Goal: Task Accomplishment & Management: Use online tool/utility

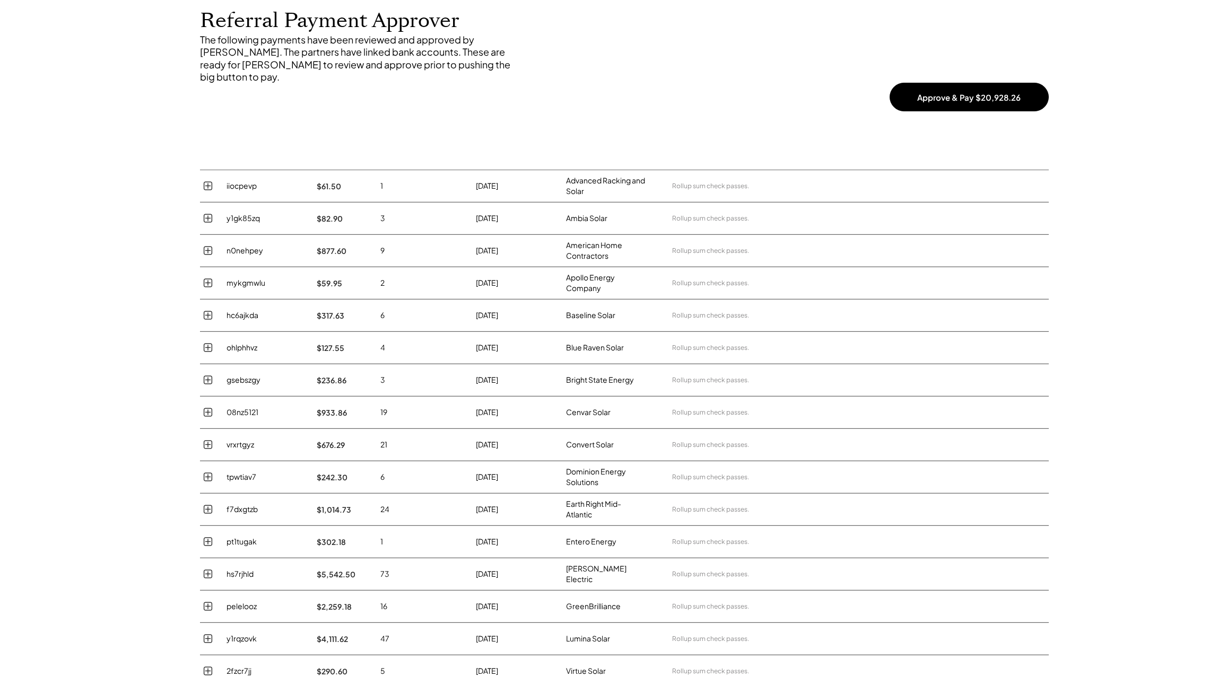
scroll to position [136, 0]
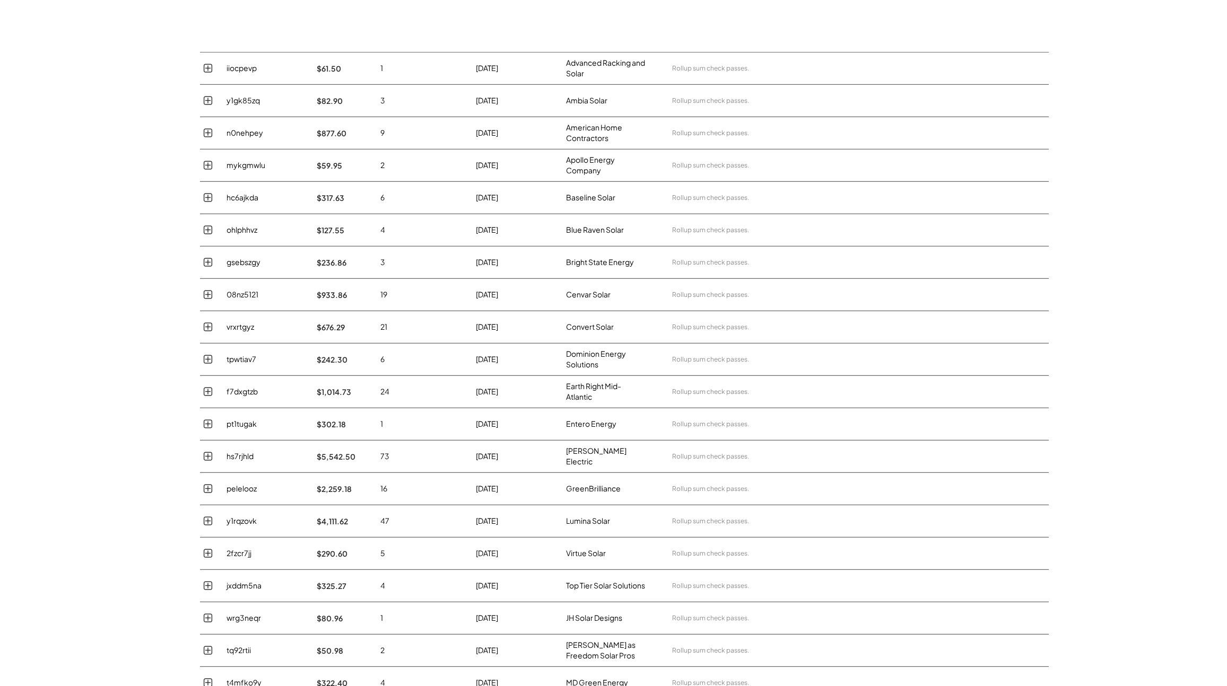
click at [207, 223] on icon at bounding box center [208, 230] width 11 height 14
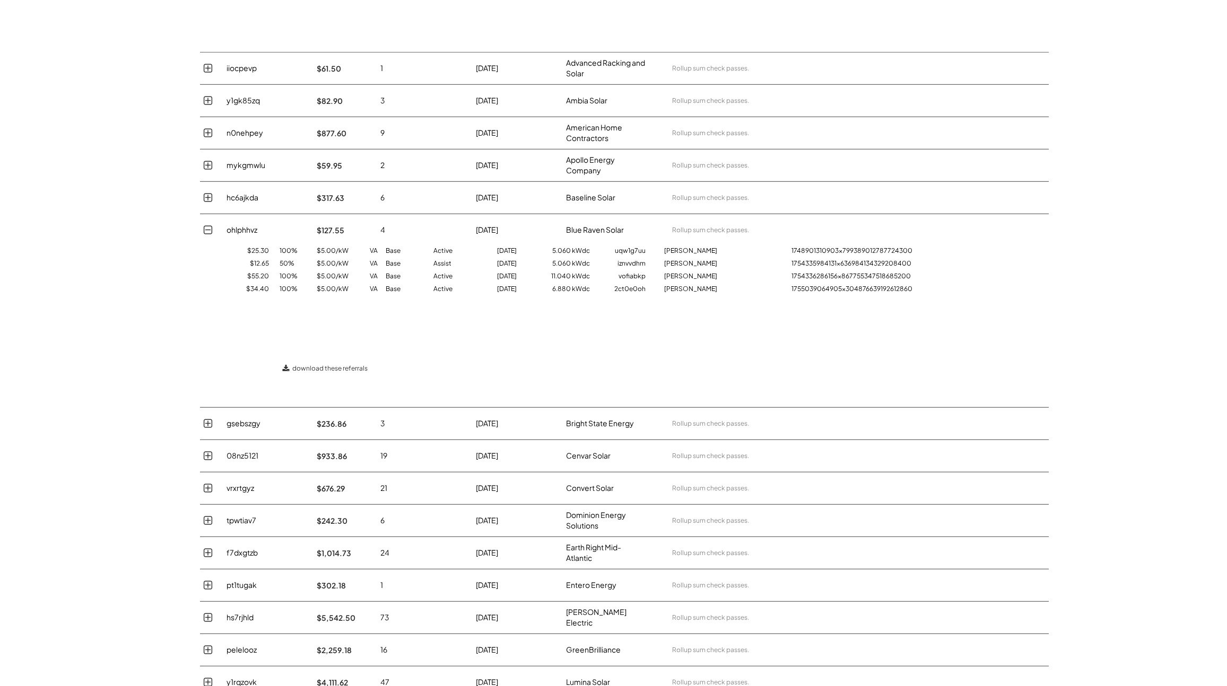
click at [207, 223] on icon at bounding box center [208, 230] width 11 height 14
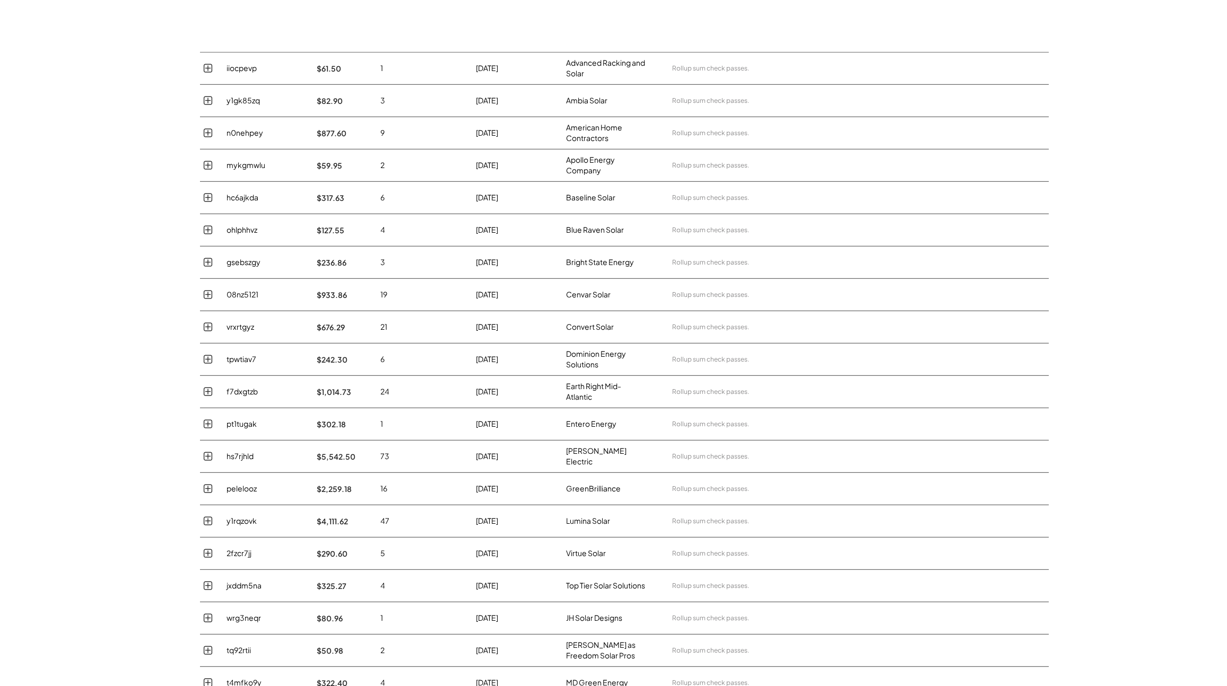
click at [207, 193] on use at bounding box center [207, 197] width 8 height 8
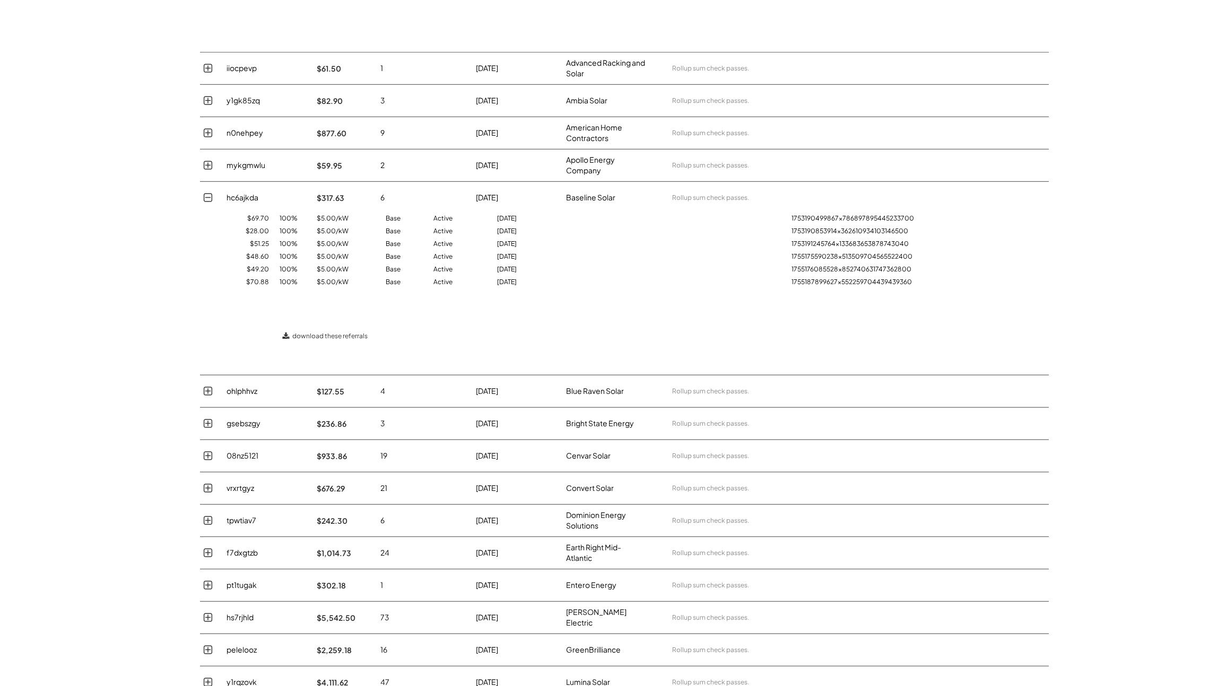
click at [207, 191] on icon at bounding box center [208, 198] width 11 height 14
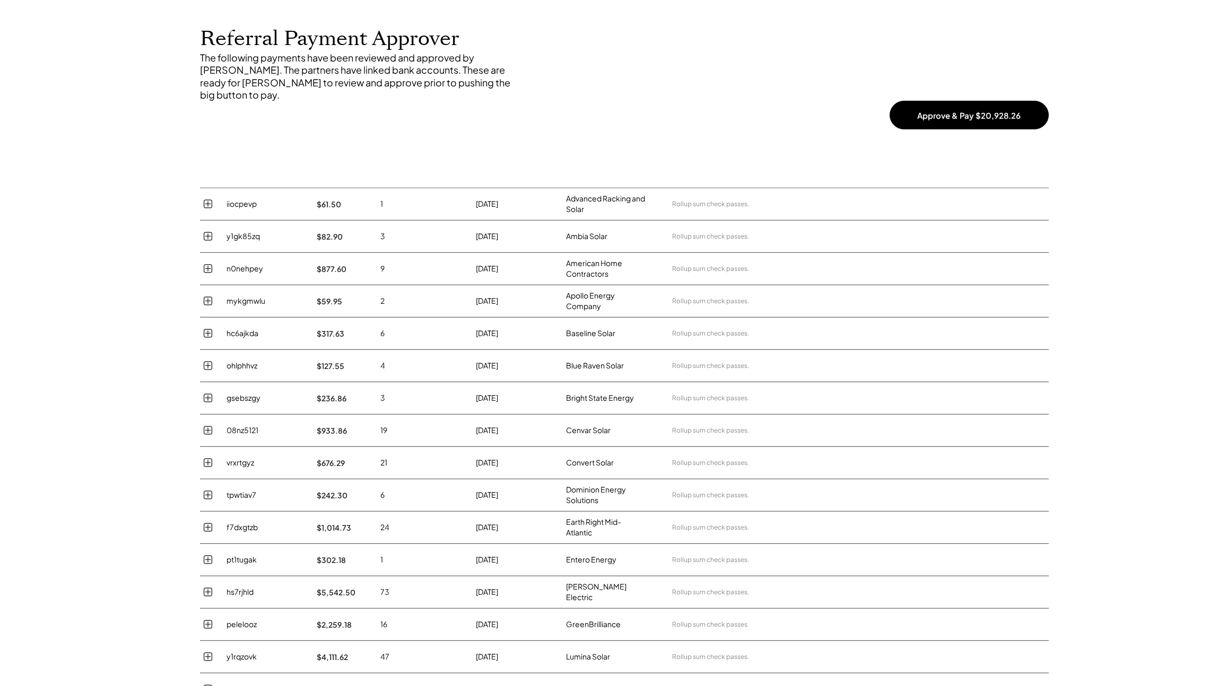
scroll to position [0, 0]
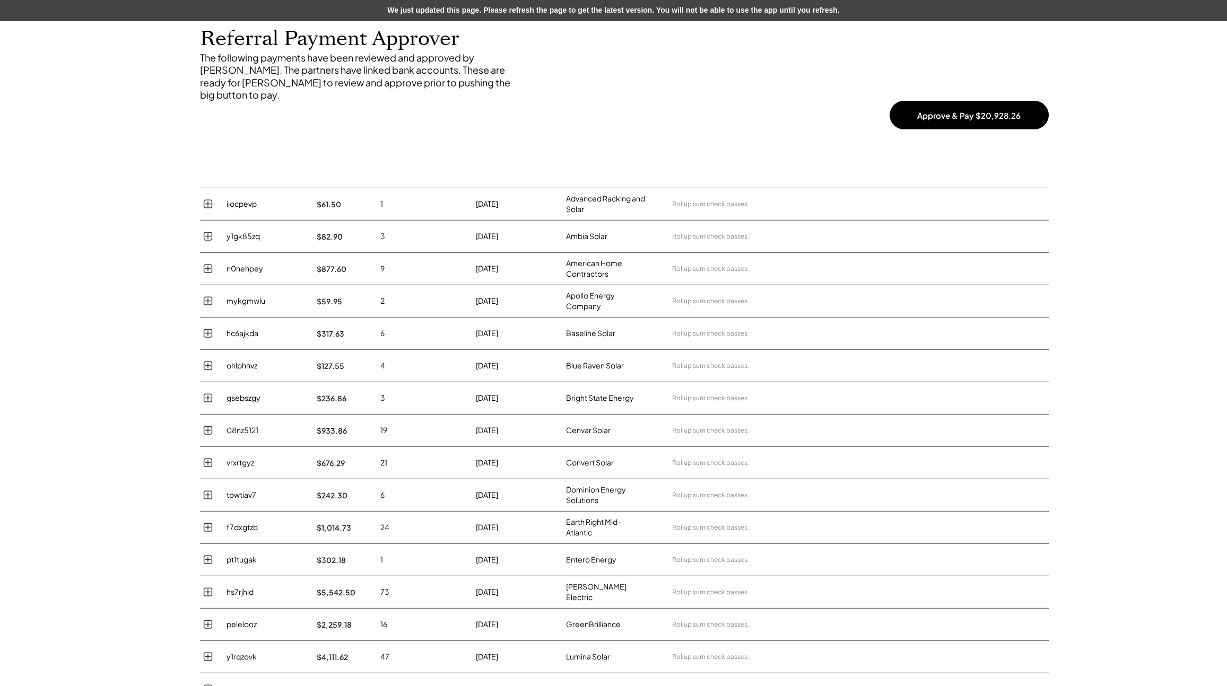
click at [154, 4] on div "We just updated this page. Please refresh the page to get the latest version. Y…" at bounding box center [613, 10] width 1227 height 21
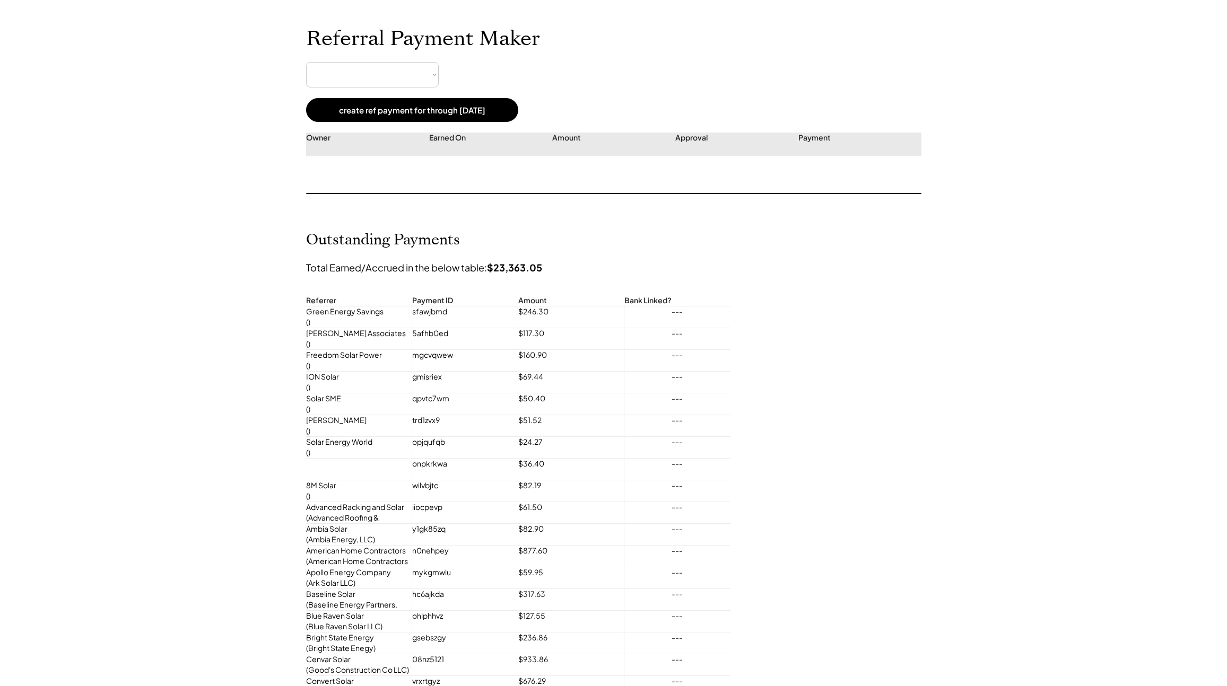
select select "**********"
click at [424, 71] on select "**********" at bounding box center [372, 74] width 133 height 25
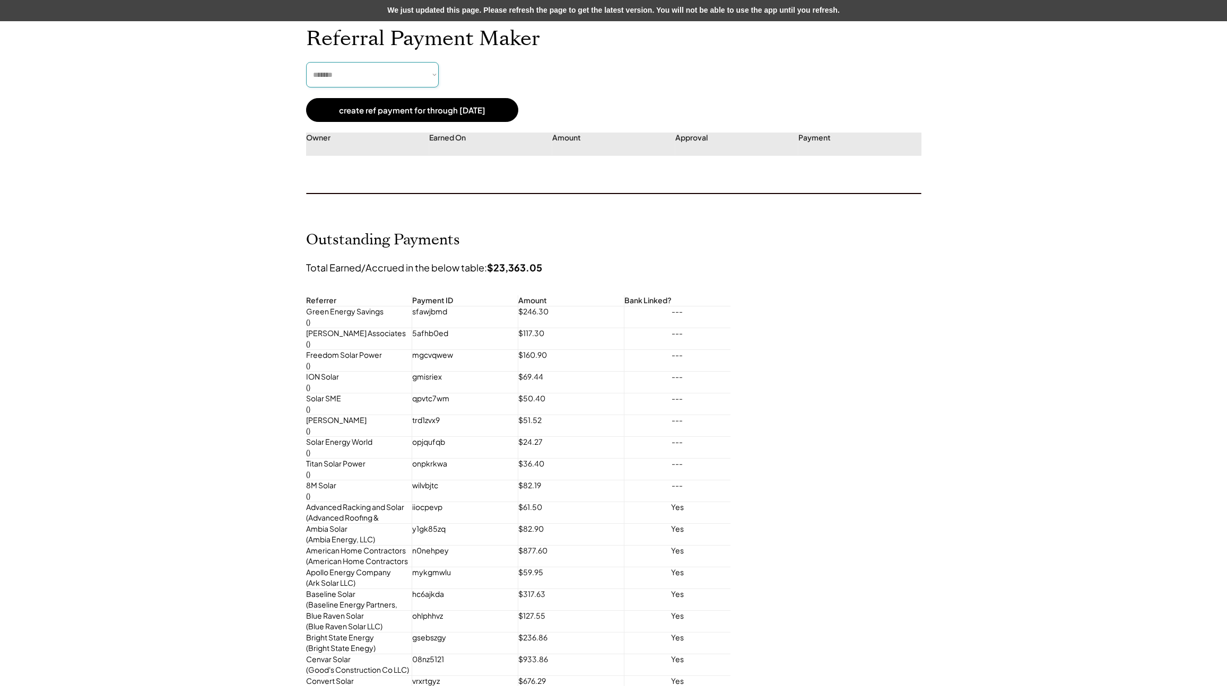
click at [385, 71] on select "**********" at bounding box center [372, 74] width 133 height 25
click at [521, 6] on div "We just updated this page. Please refresh the page to get the latest version. Y…" at bounding box center [613, 10] width 1227 height 21
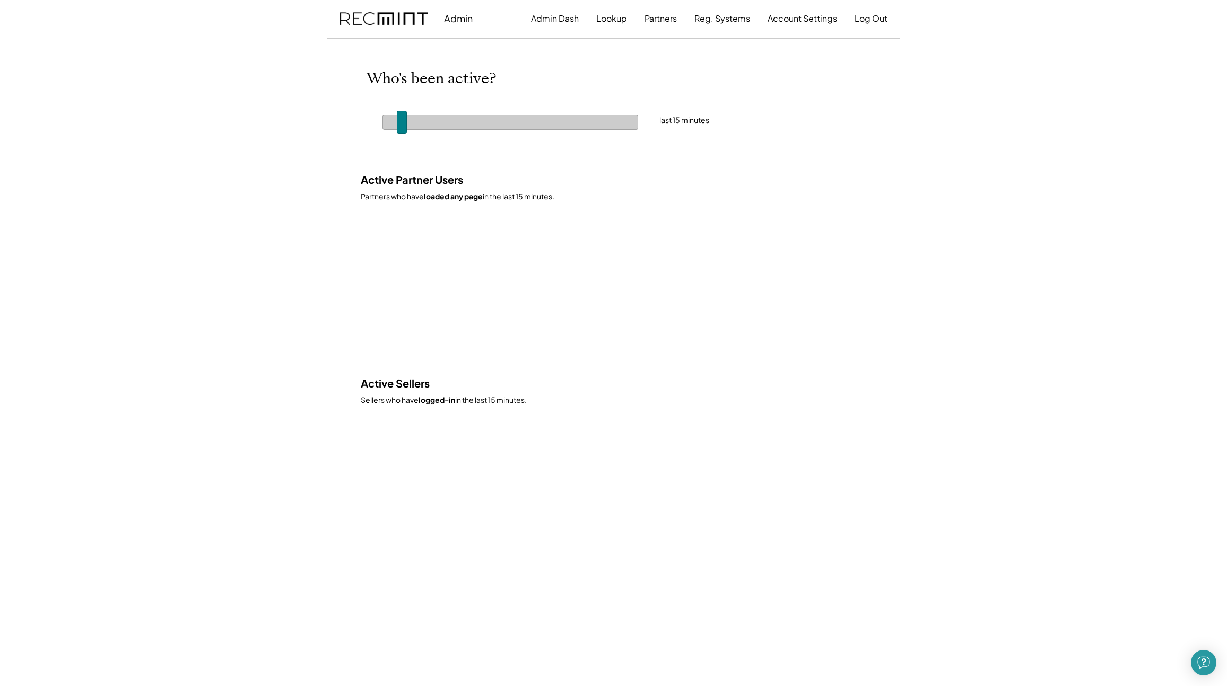
click at [408, 120] on div at bounding box center [510, 122] width 256 height 15
click at [301, 99] on body "Admin Admin Dash Lookup Partners Reg. Systems Account Settings Log Out Active P…" at bounding box center [613, 343] width 1227 height 686
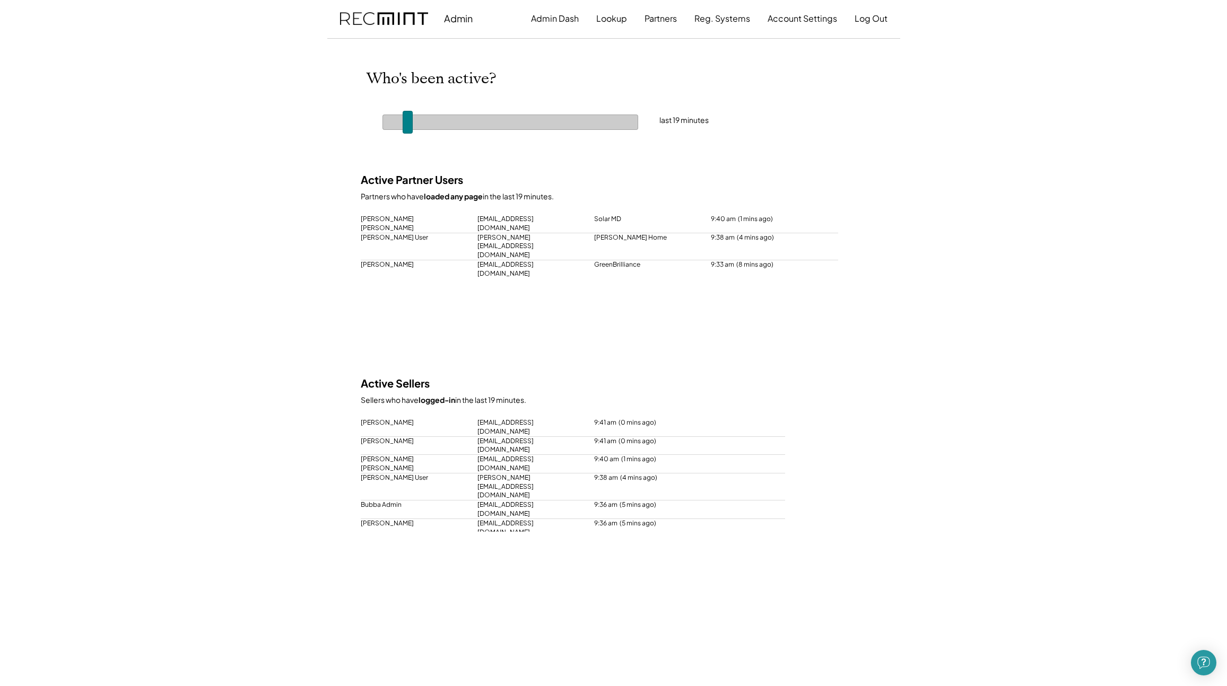
click at [216, 185] on body "Admin Admin Dash Lookup Partners Reg. Systems Account Settings Log Out Active P…" at bounding box center [613, 343] width 1227 height 686
click at [412, 119] on span at bounding box center [409, 122] width 10 height 23
click at [413, 119] on span at bounding box center [409, 122] width 10 height 23
click at [408, 120] on div at bounding box center [510, 122] width 256 height 15
drag, startPoint x: 315, startPoint y: 110, endPoint x: 302, endPoint y: 111, distance: 13.4
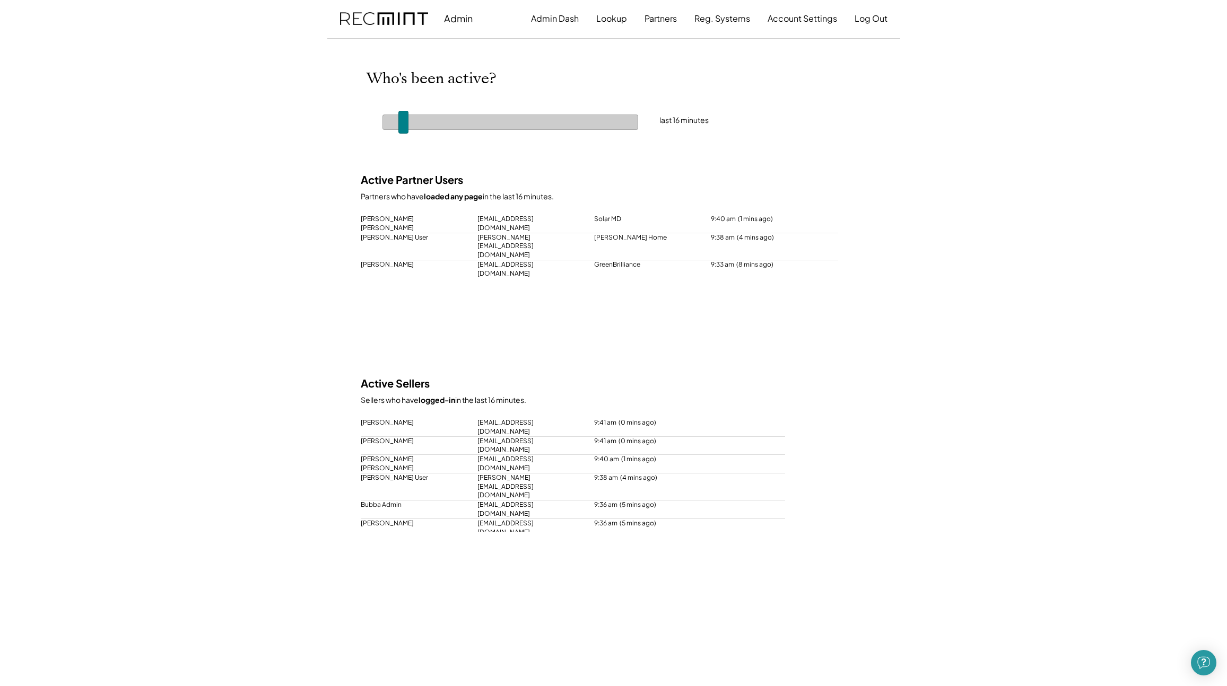
click at [314, 110] on body "Admin Admin Dash Lookup Partners Reg. Systems Account Settings Log Out Active P…" at bounding box center [613, 343] width 1227 height 686
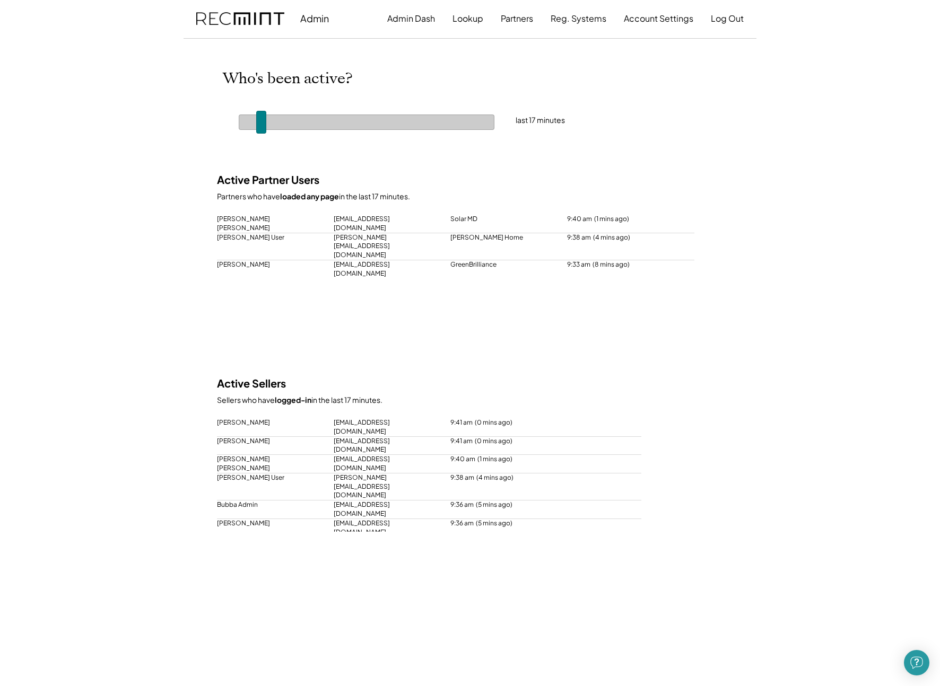
click at [266, 117] on span at bounding box center [261, 122] width 10 height 23
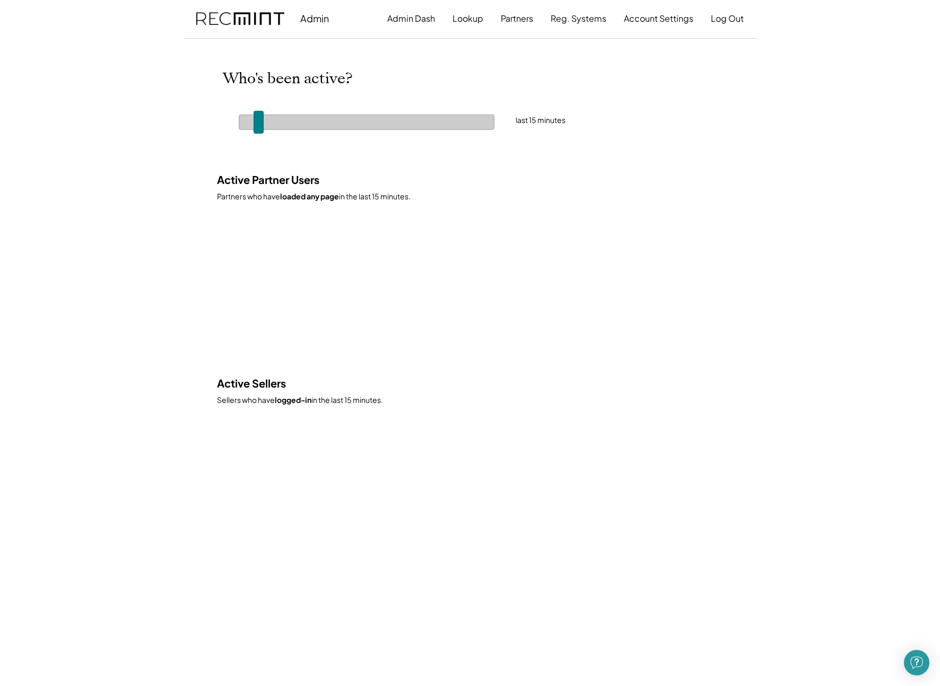
click at [181, 107] on body "Admin Admin Dash Lookup Partners Reg. Systems Account Settings Log Out Active P…" at bounding box center [470, 343] width 940 height 686
click at [265, 123] on div at bounding box center [367, 122] width 256 height 15
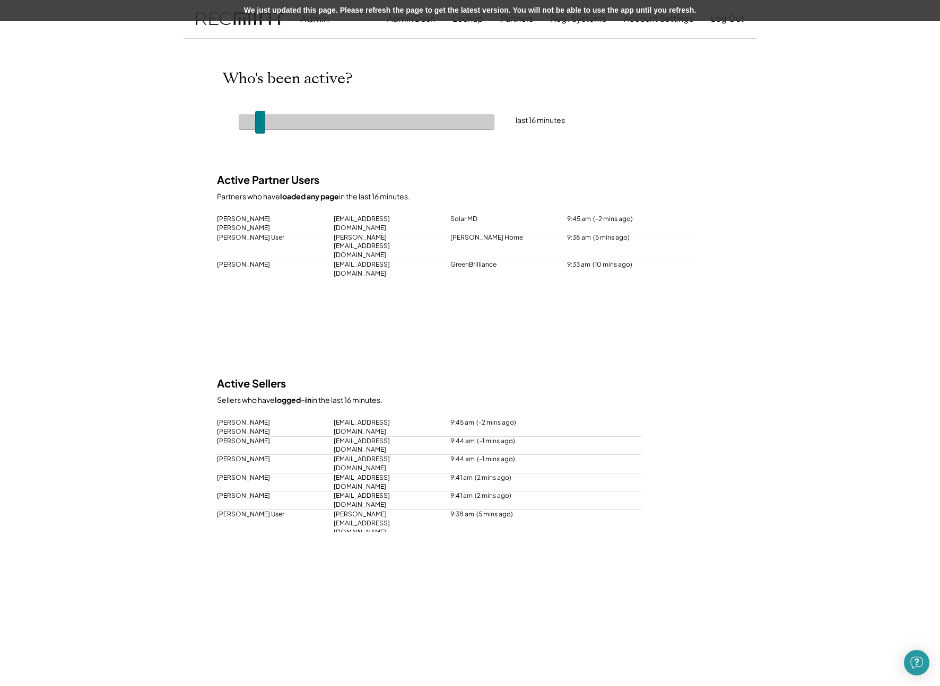
click at [301, 8] on div "We just updated this page. Please refresh the page to get the latest version. Y…" at bounding box center [470, 10] width 940 height 21
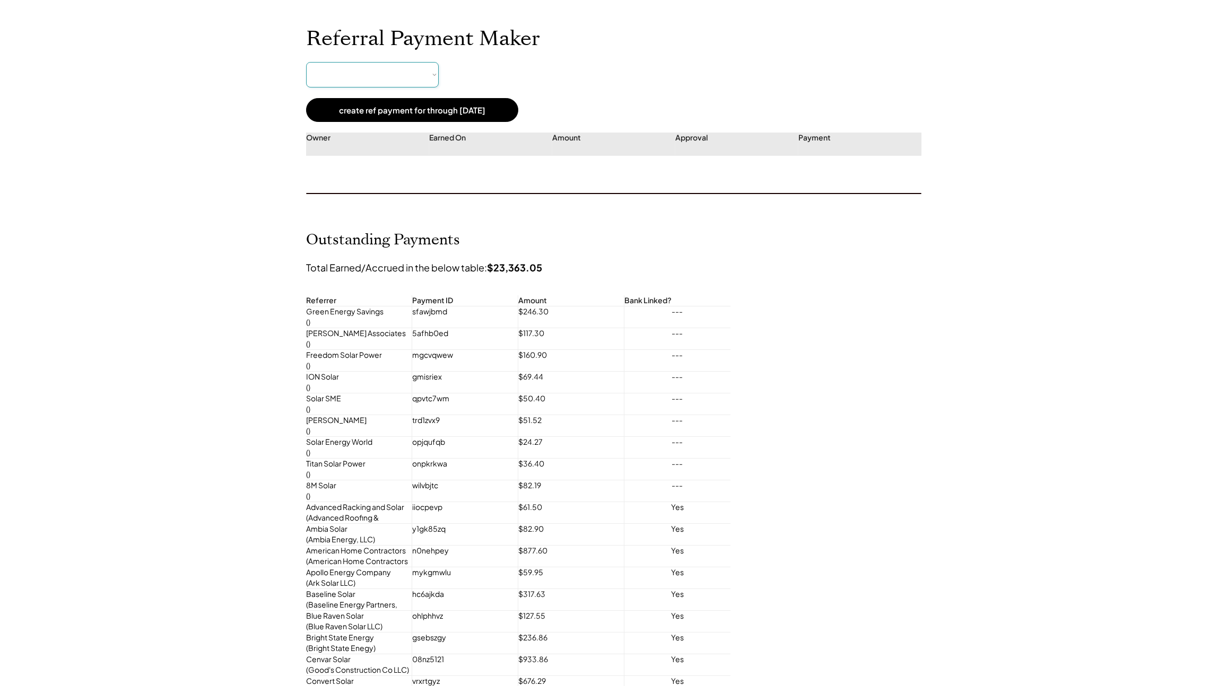
click at [403, 73] on select at bounding box center [372, 74] width 133 height 25
click at [403, 72] on select at bounding box center [372, 74] width 133 height 25
click at [416, 74] on select at bounding box center [372, 74] width 133 height 25
click at [387, 80] on select at bounding box center [372, 74] width 133 height 25
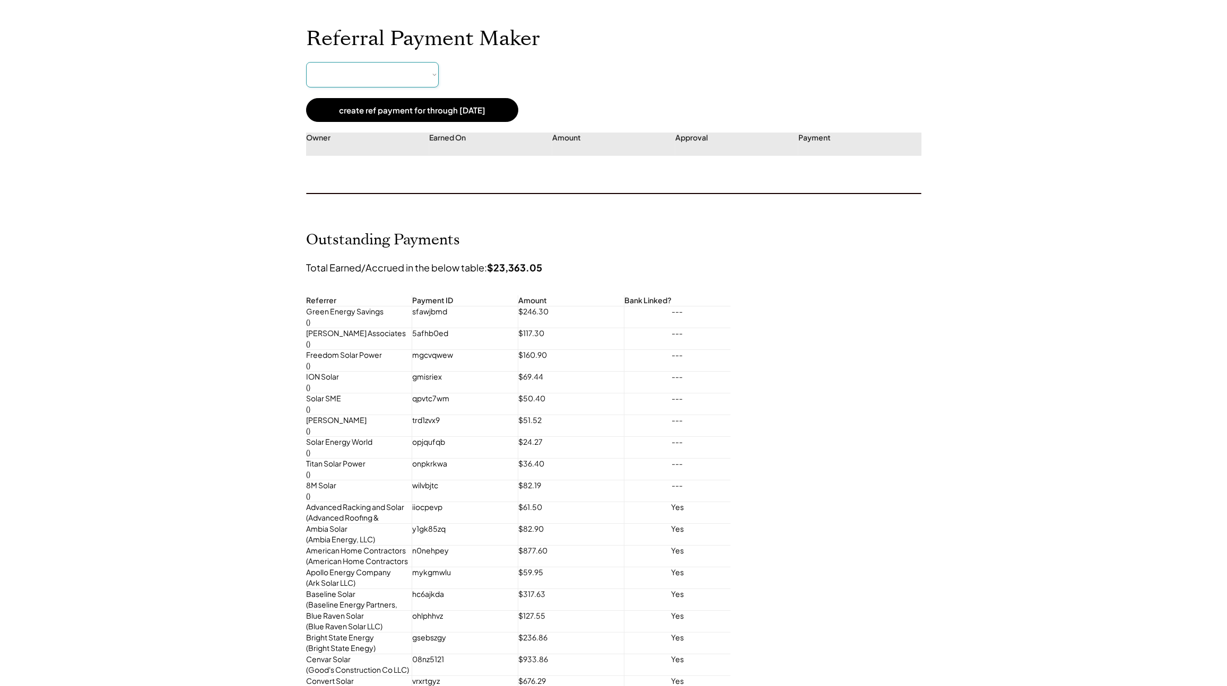
click at [392, 69] on select at bounding box center [372, 74] width 133 height 25
click at [386, 76] on select at bounding box center [372, 74] width 133 height 25
select select "**********"
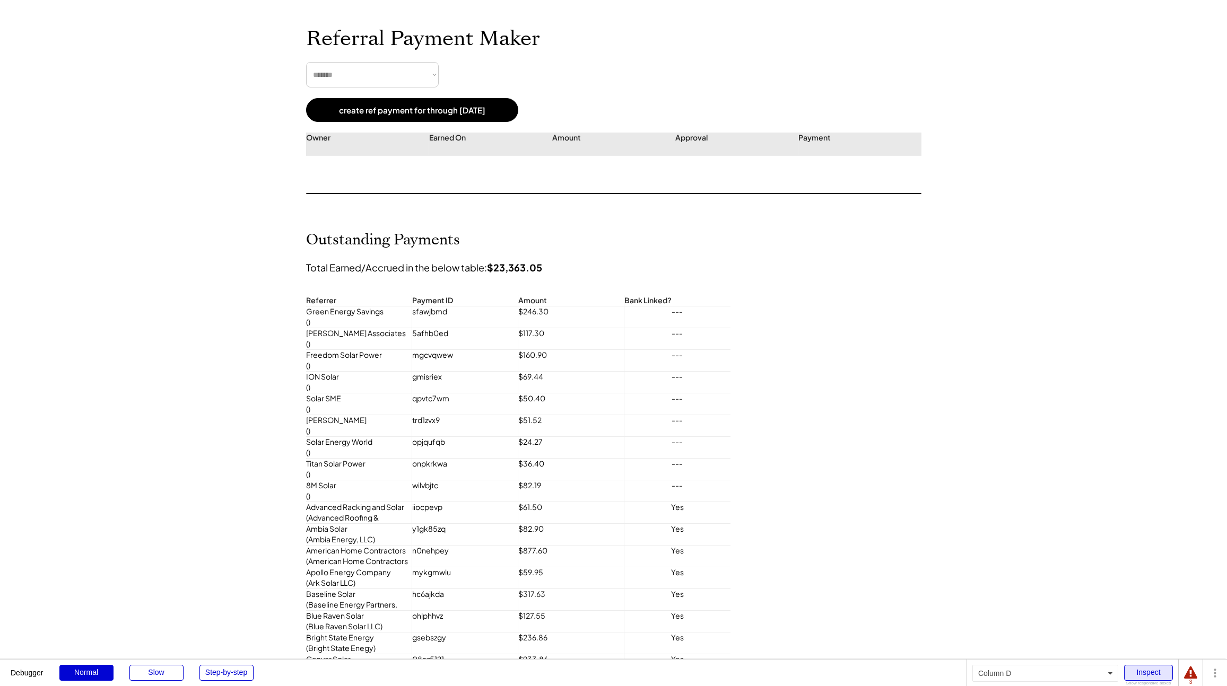
click at [1151, 674] on div "Inspect" at bounding box center [1148, 673] width 49 height 16
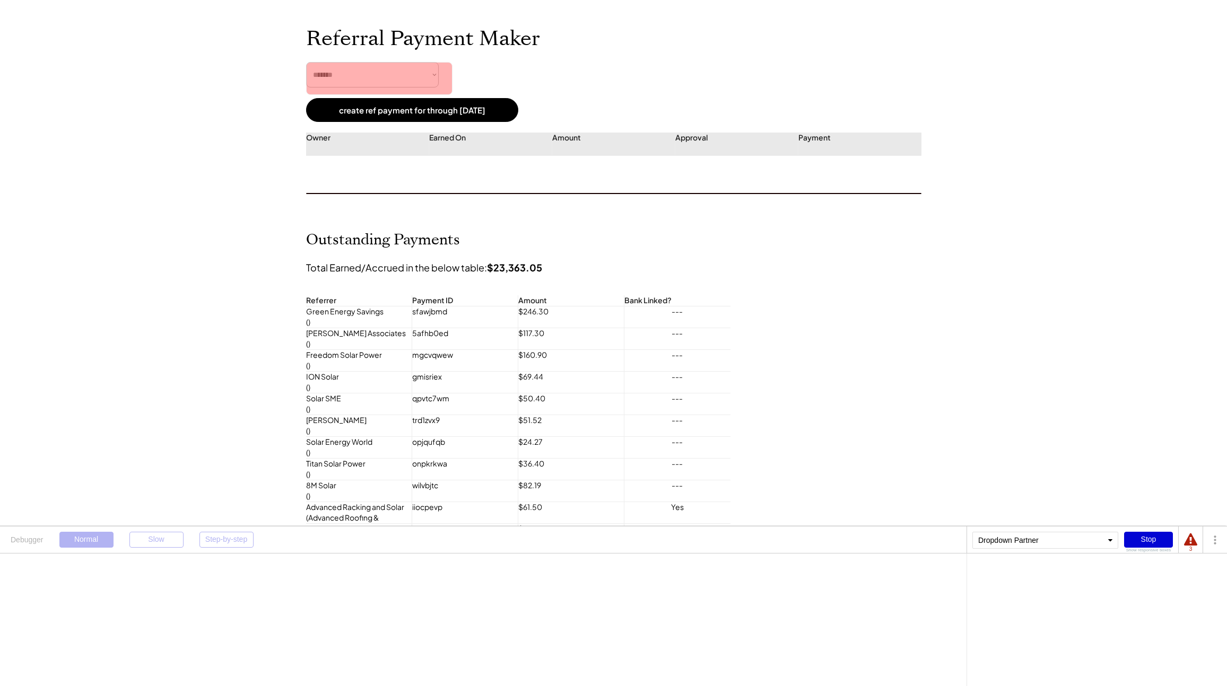
click at [403, 72] on select "**********" at bounding box center [372, 74] width 133 height 25
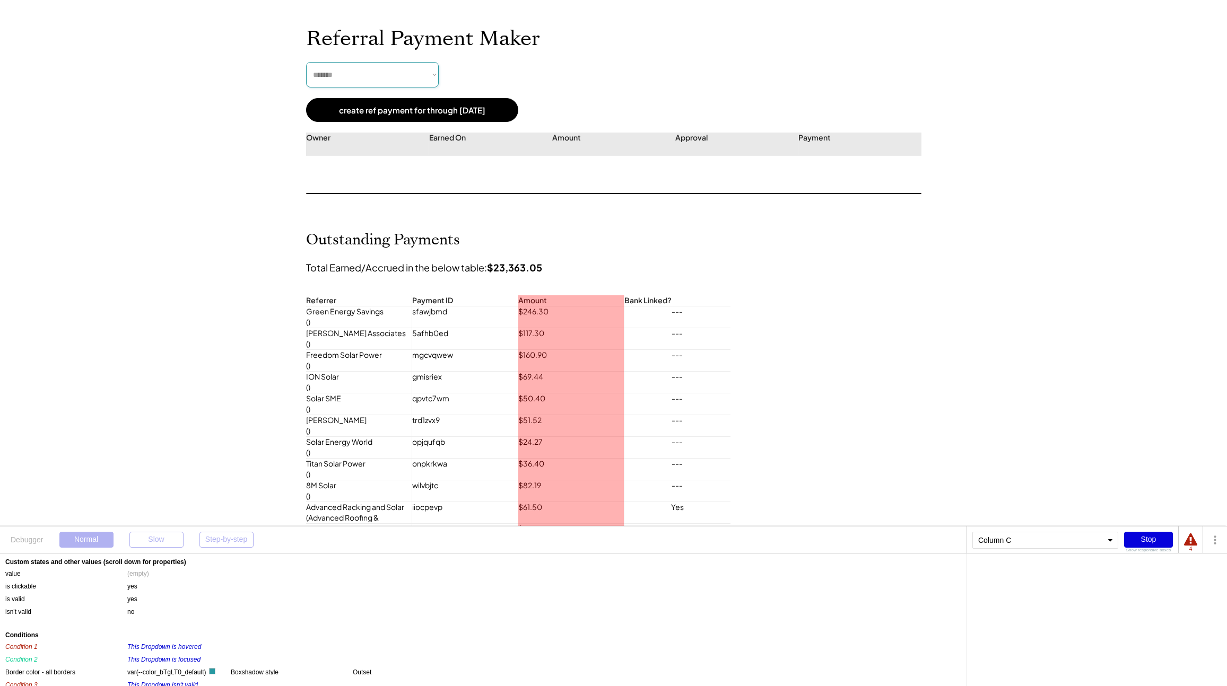
click at [1139, 540] on div "Stop" at bounding box center [1148, 540] width 49 height 16
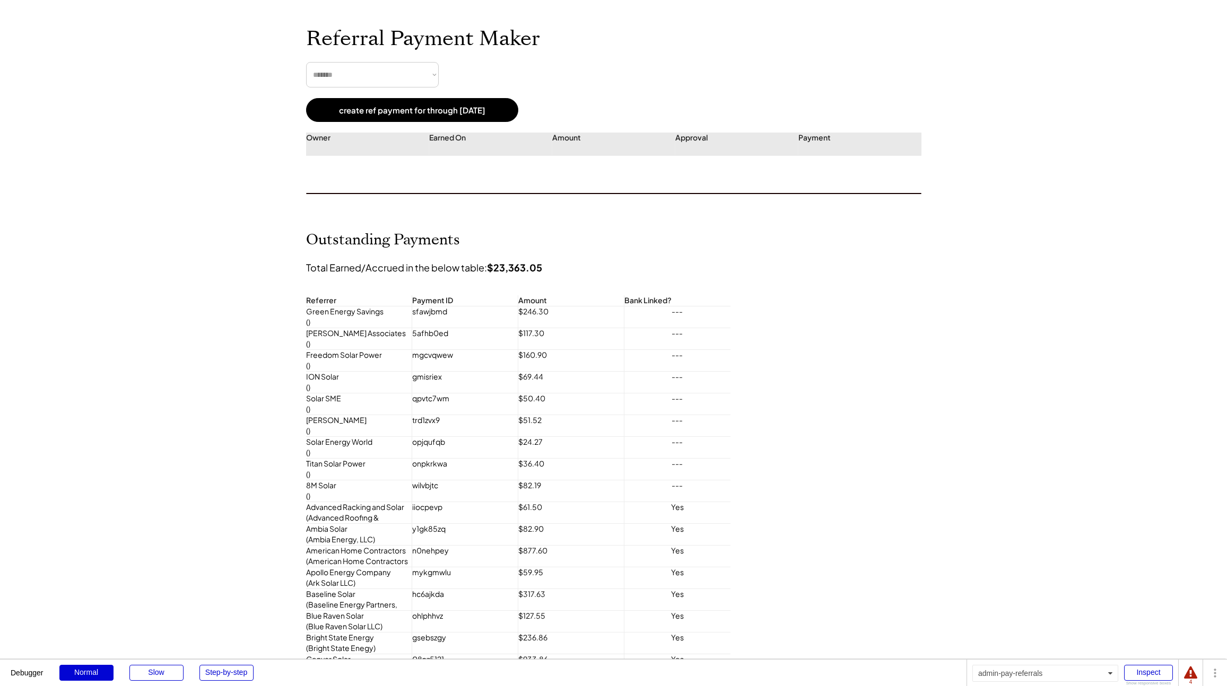
click at [372, 65] on select "**********" at bounding box center [372, 74] width 133 height 25
click at [351, 79] on select "**********" at bounding box center [372, 74] width 133 height 25
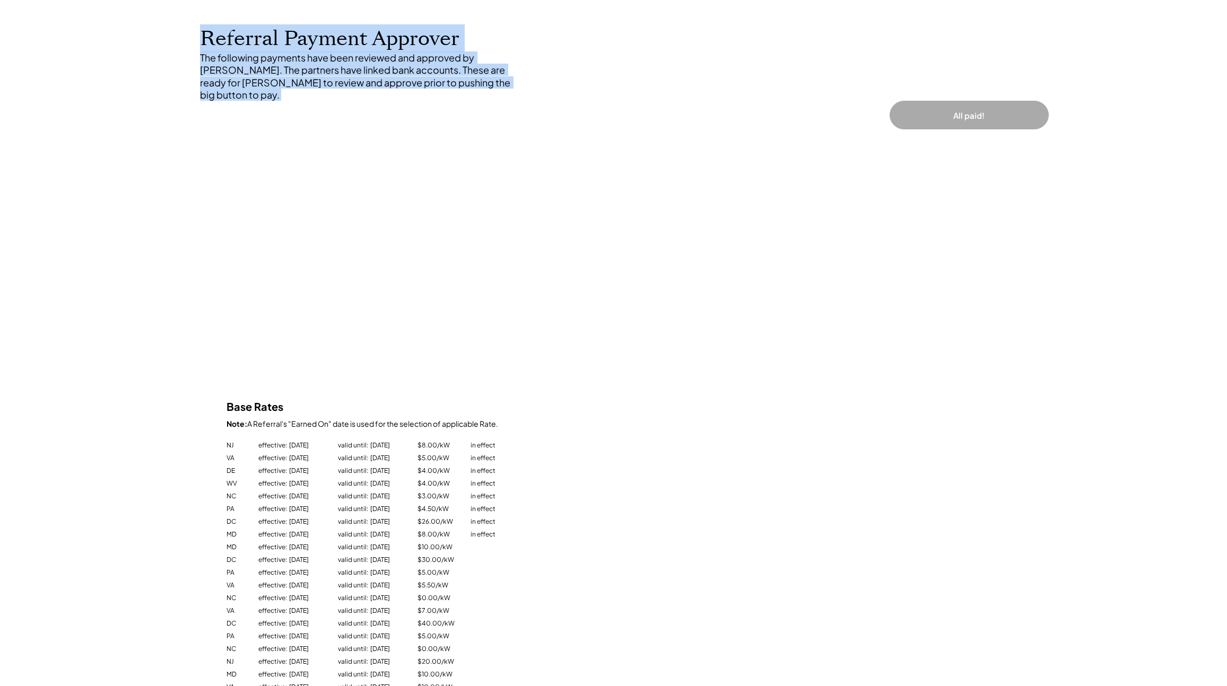
drag, startPoint x: 920, startPoint y: 50, endPoint x: 161, endPoint y: 37, distance: 759.1
drag, startPoint x: 153, startPoint y: 36, endPoint x: 484, endPoint y: 78, distance: 334.2
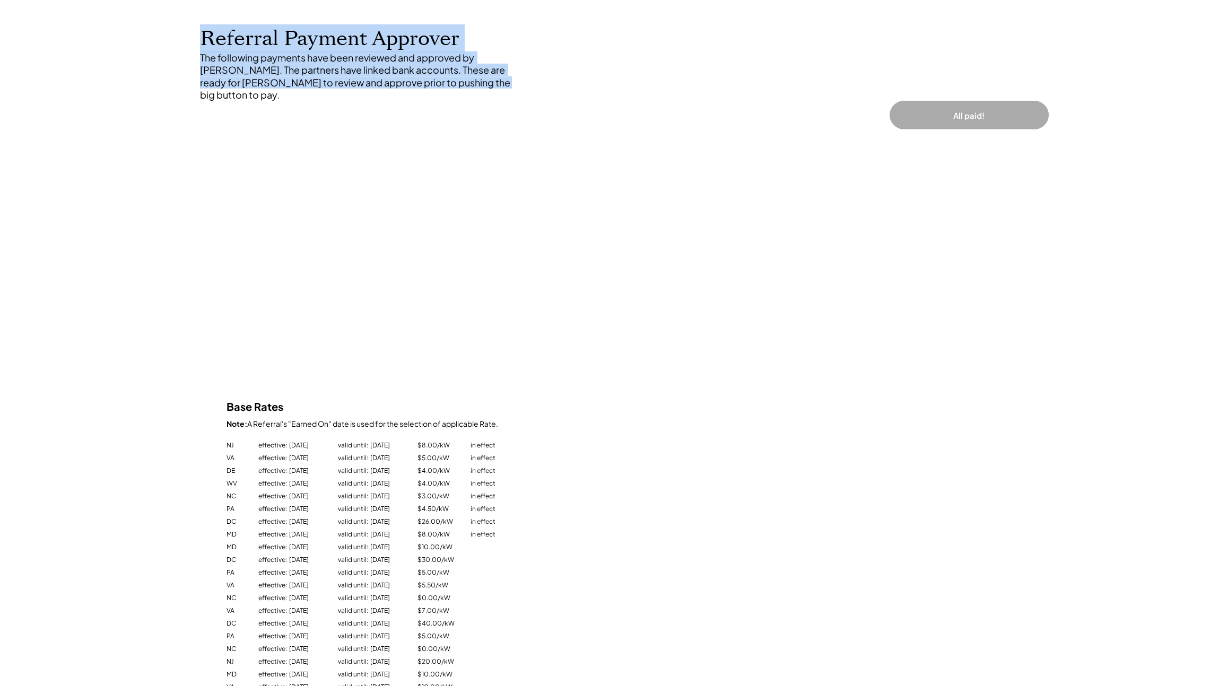
click at [484, 78] on div "The following payments have been reviewed and approved by [PERSON_NAME]. The pa…" at bounding box center [359, 76] width 318 height 50
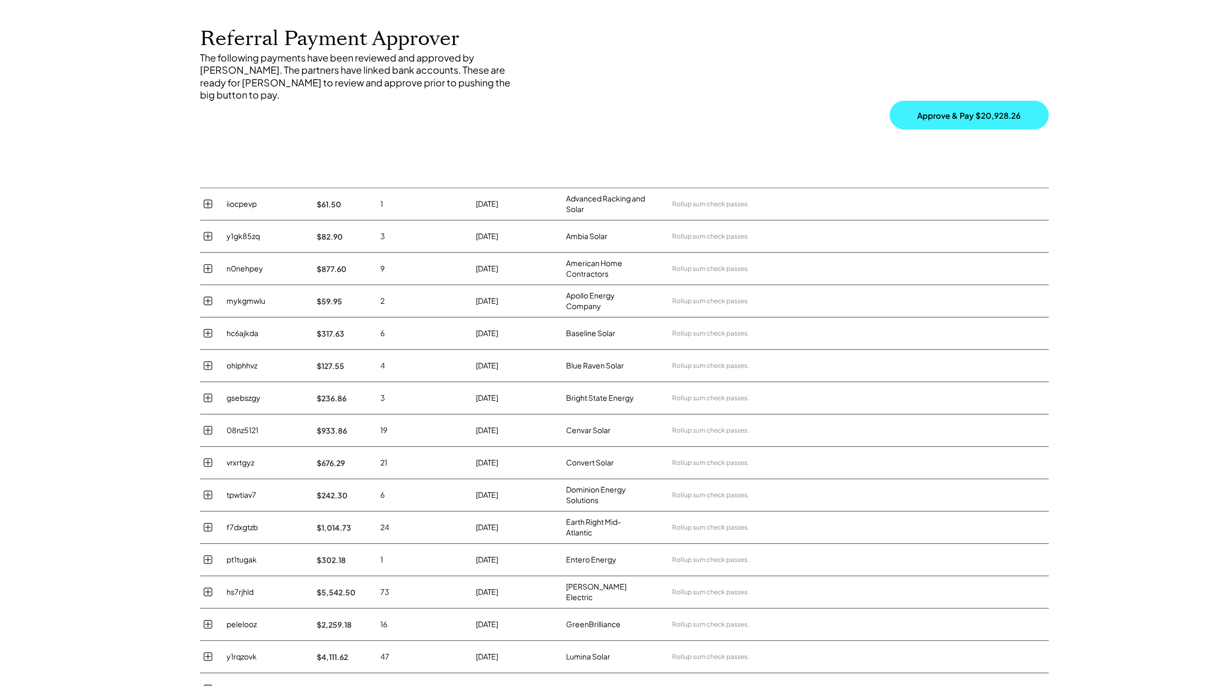
click at [973, 102] on button "Approve & Pay $20,928.26" at bounding box center [968, 115] width 159 height 29
